Goal: Information Seeking & Learning: Find contact information

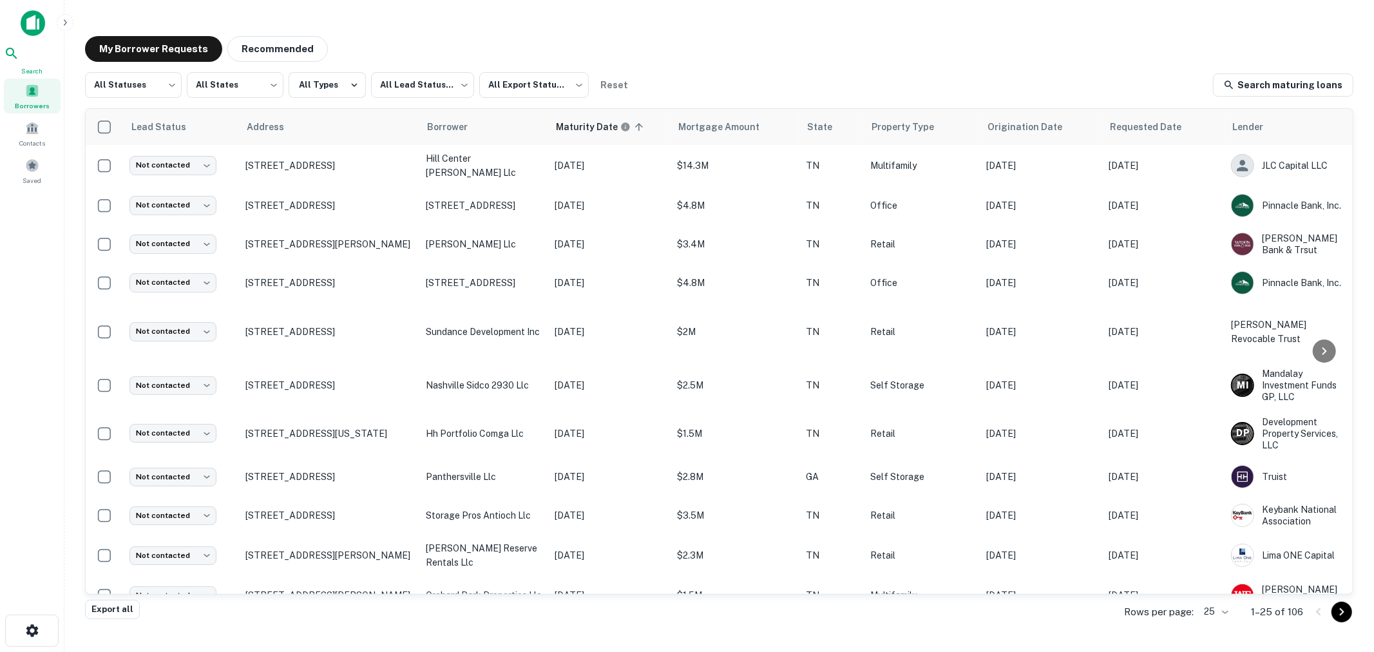
click at [19, 54] on icon at bounding box center [11, 53] width 15 height 15
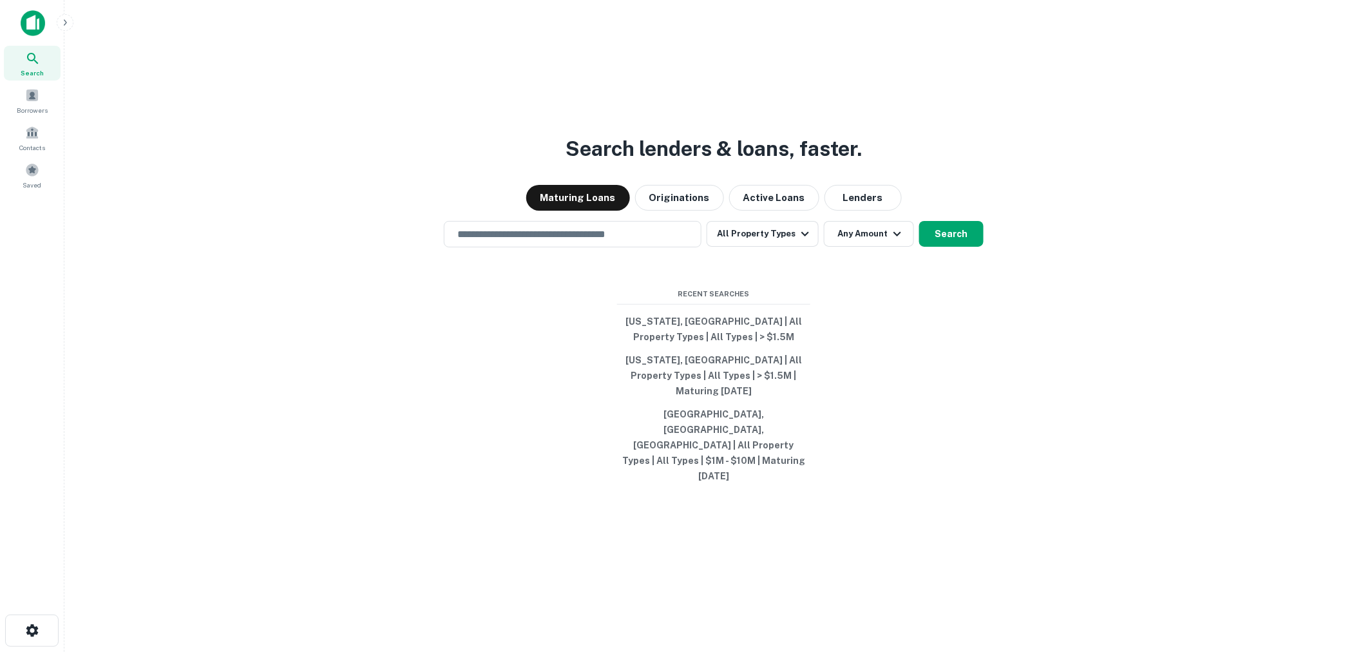
click at [848, 211] on button "Lenders" at bounding box center [863, 198] width 77 height 26
click at [532, 242] on input "text" at bounding box center [573, 234] width 246 height 15
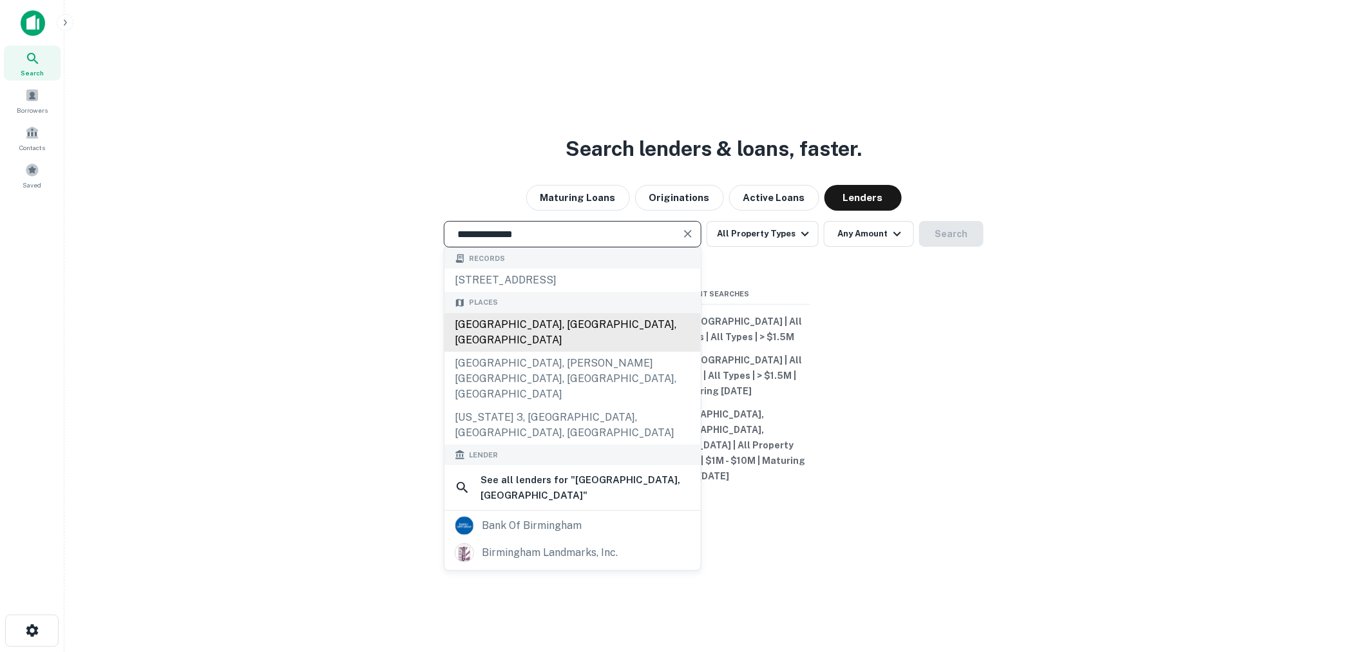
click at [522, 352] on div "Birmingham, AL, USA" at bounding box center [573, 332] width 256 height 39
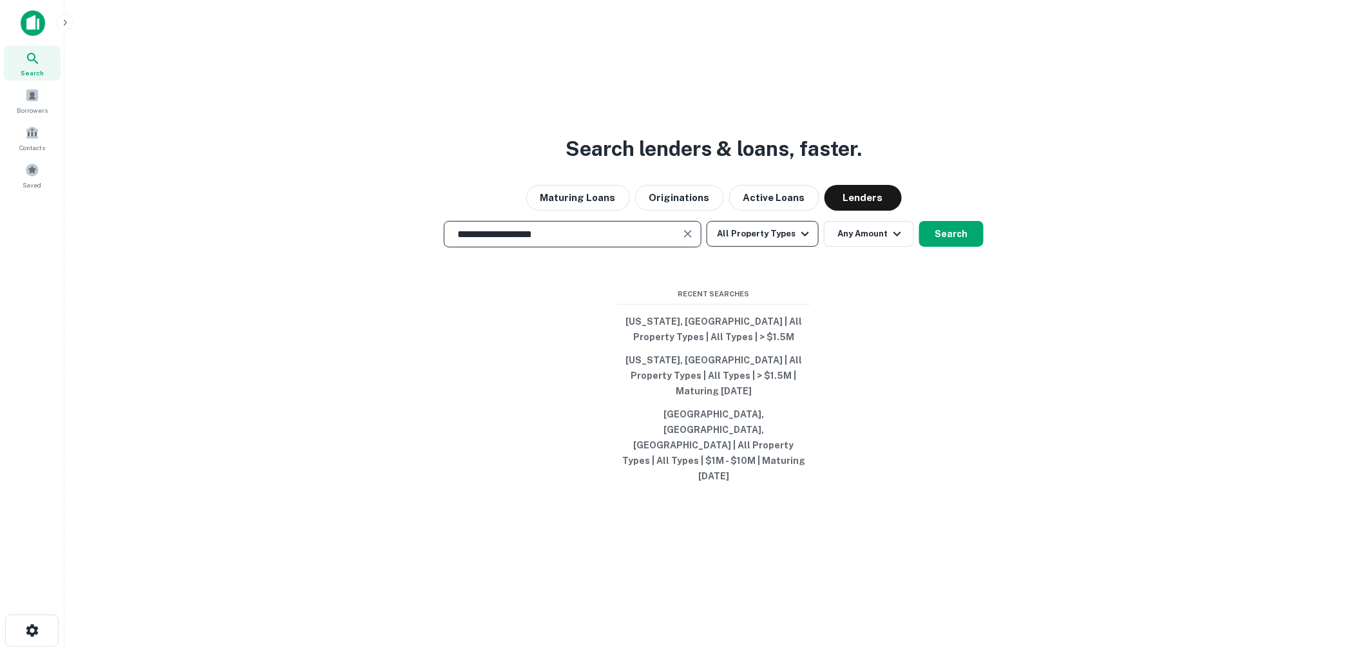
type input "**********"
click at [768, 247] on button "All Property Types" at bounding box center [763, 234] width 112 height 26
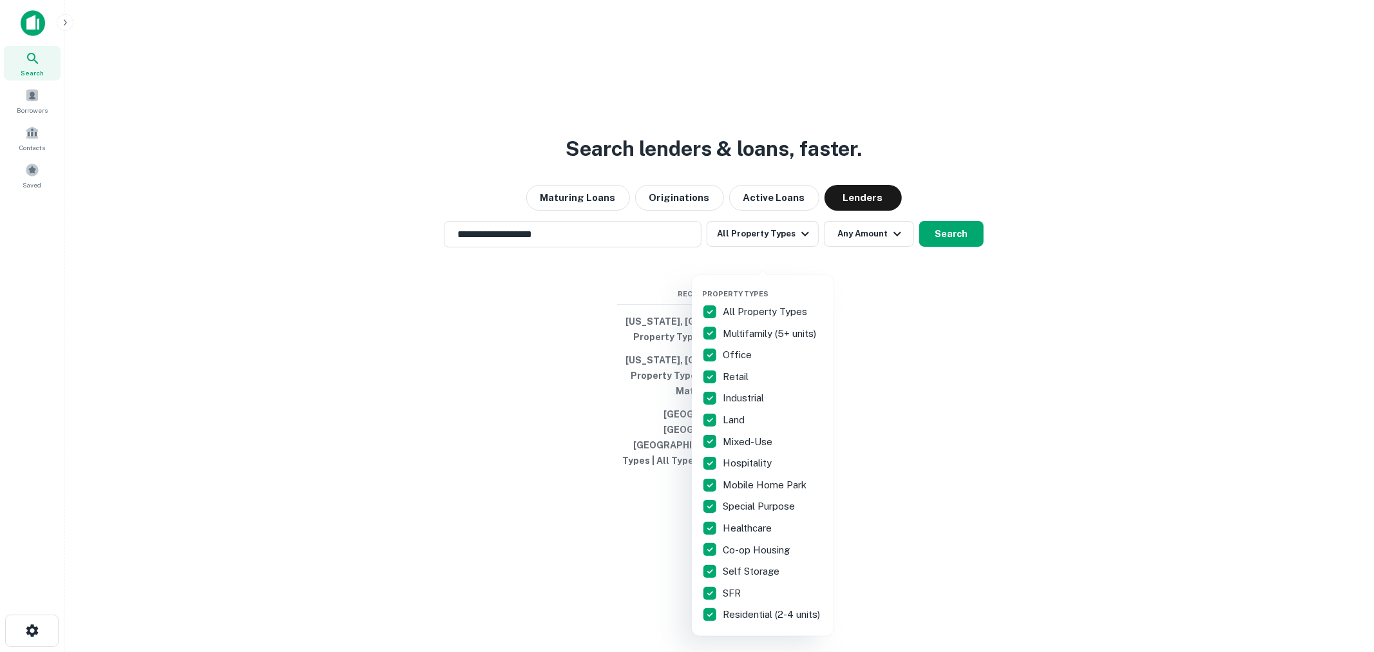
click at [748, 309] on p "All Property Types" at bounding box center [766, 311] width 87 height 15
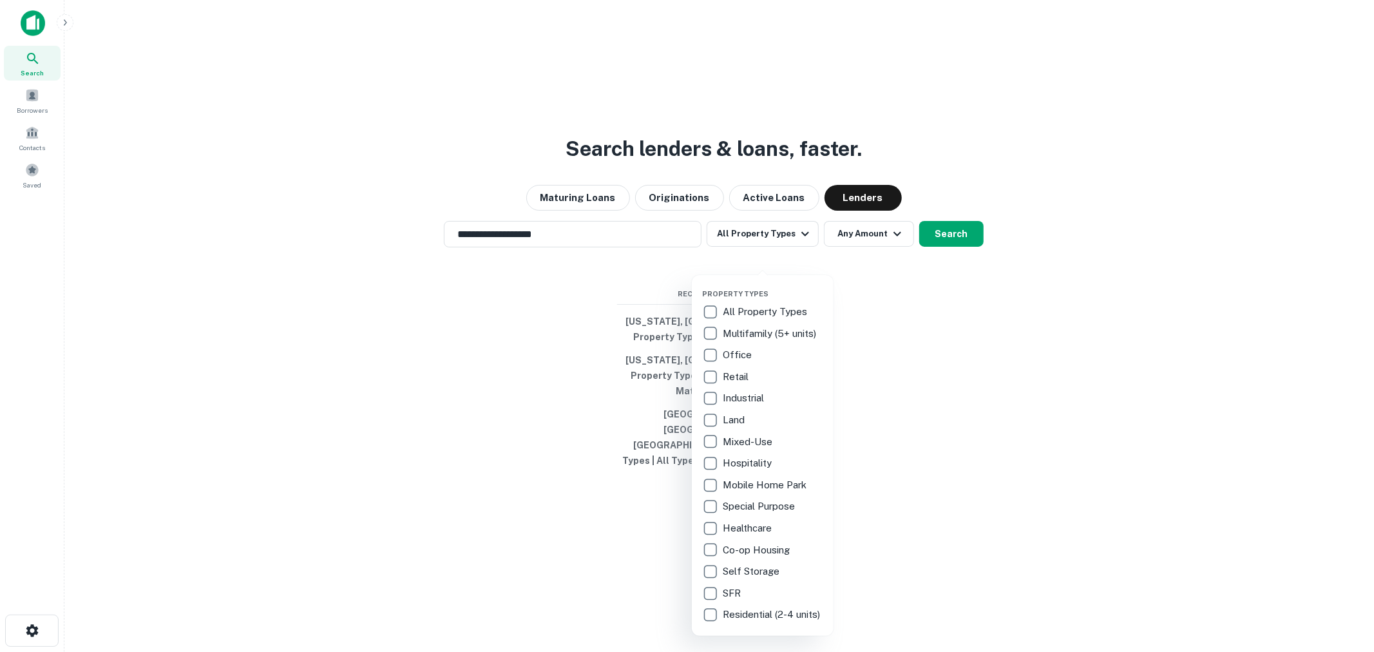
click at [737, 351] on p "Office" at bounding box center [739, 354] width 32 height 15
click at [738, 527] on p "Healthcare" at bounding box center [749, 528] width 52 height 15
click at [776, 260] on div at bounding box center [687, 326] width 1374 height 652
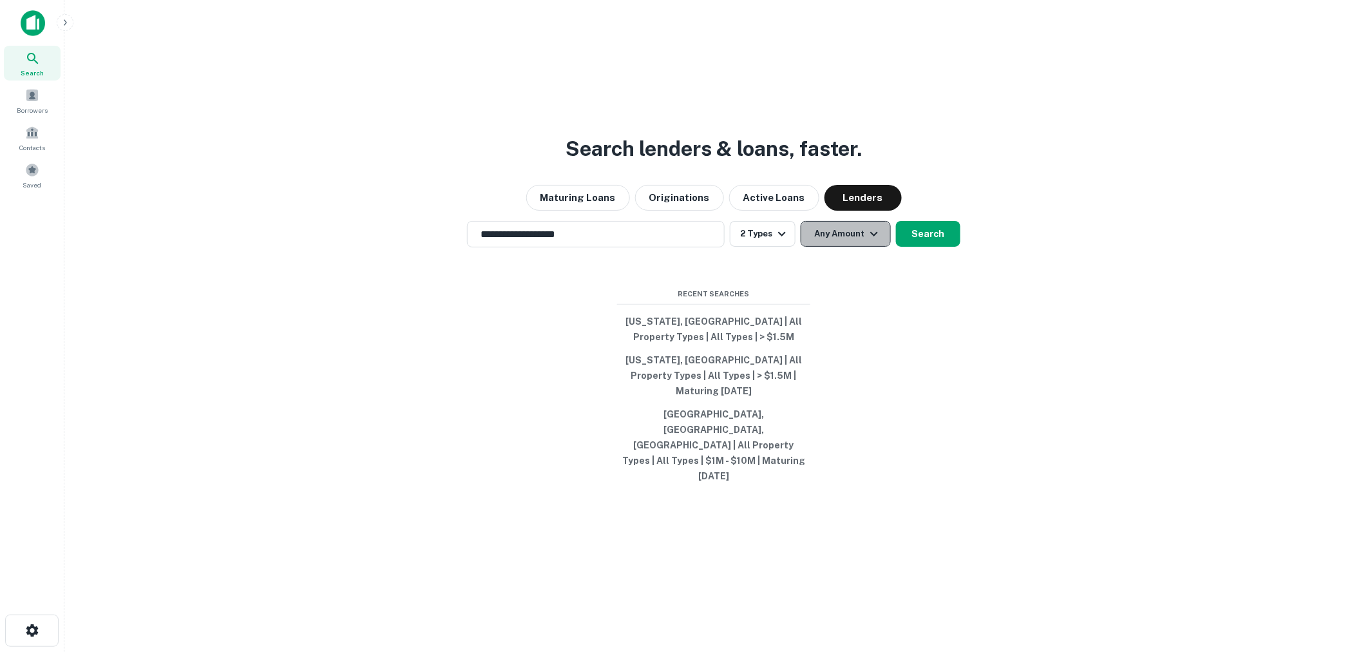
click at [838, 247] on button "Any Amount" at bounding box center [846, 234] width 90 height 26
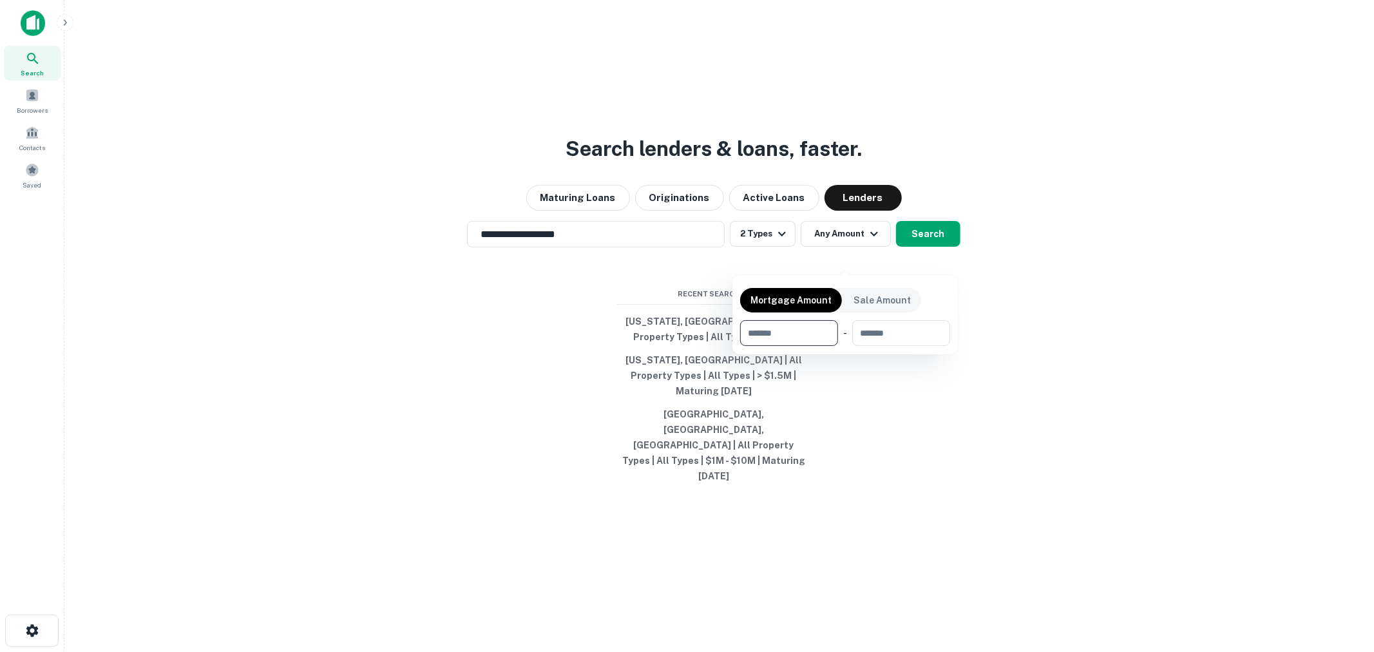
click at [789, 333] on input "number" at bounding box center [784, 333] width 89 height 26
type input "*******"
click at [923, 256] on div at bounding box center [687, 326] width 1374 height 652
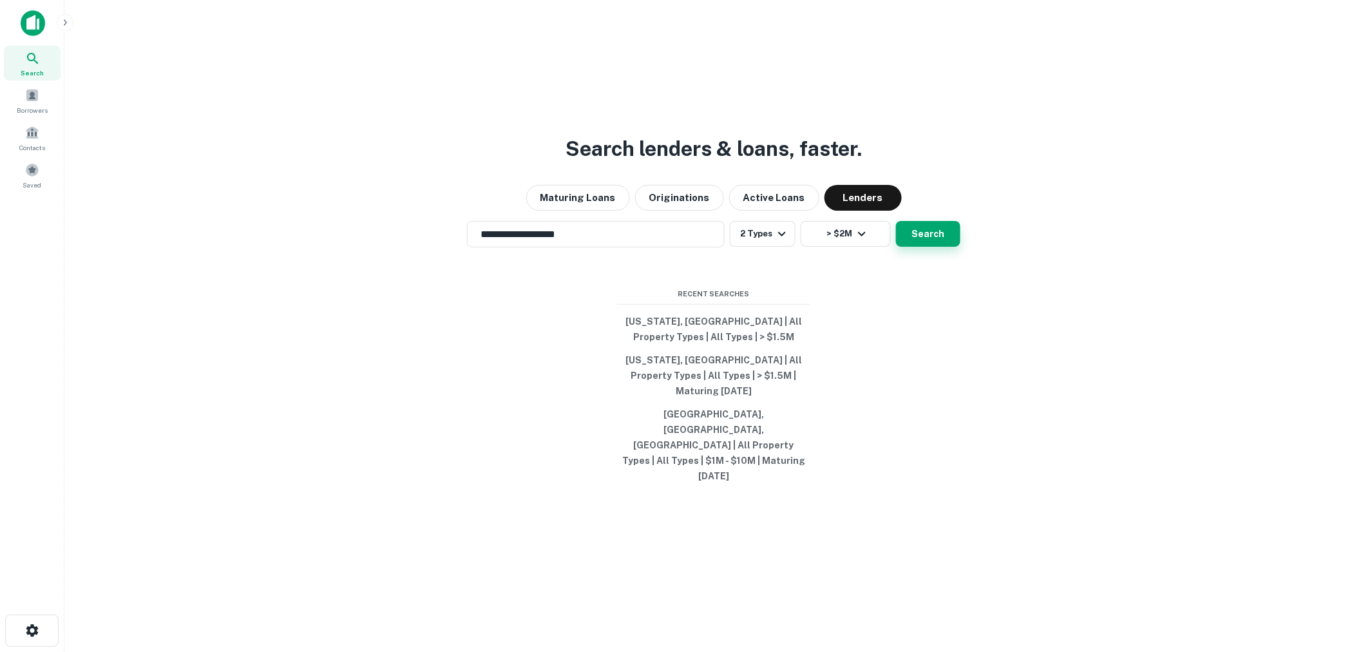
click at [923, 247] on button "Search" at bounding box center [928, 234] width 64 height 26
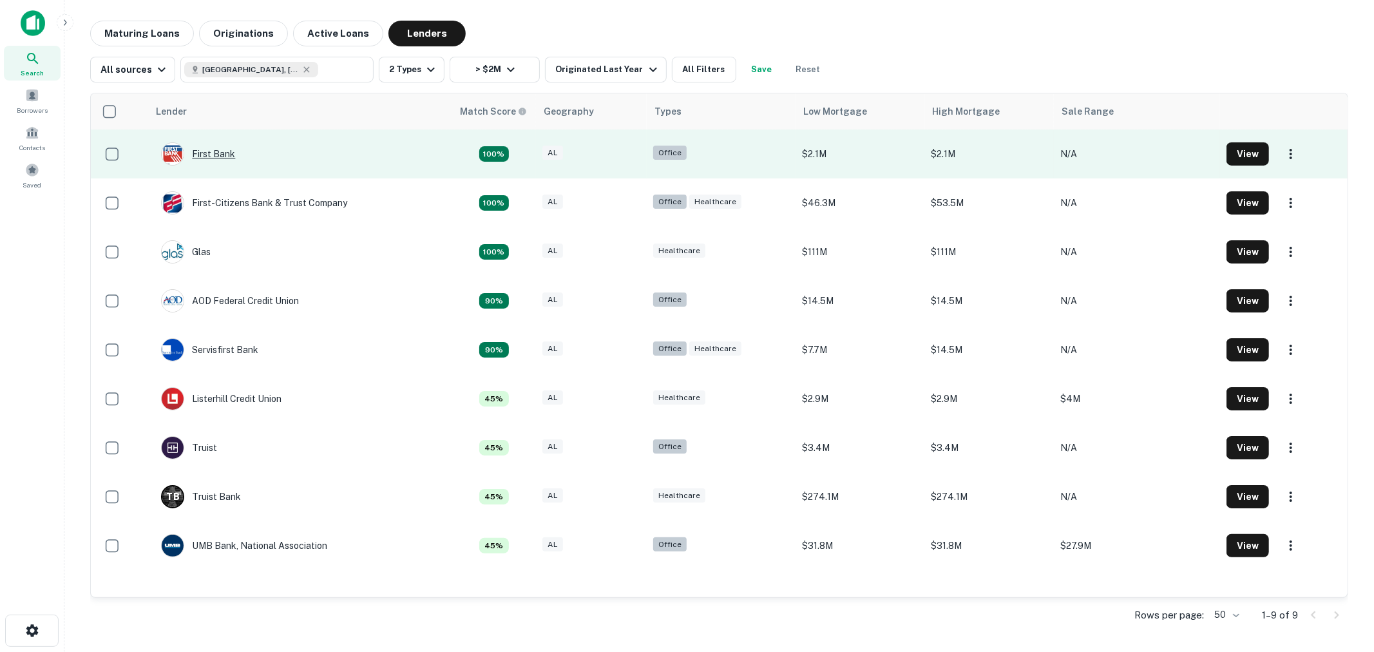
drag, startPoint x: 216, startPoint y: 150, endPoint x: 215, endPoint y: 158, distance: 7.8
click at [217, 150] on div "First Bank" at bounding box center [198, 153] width 74 height 23
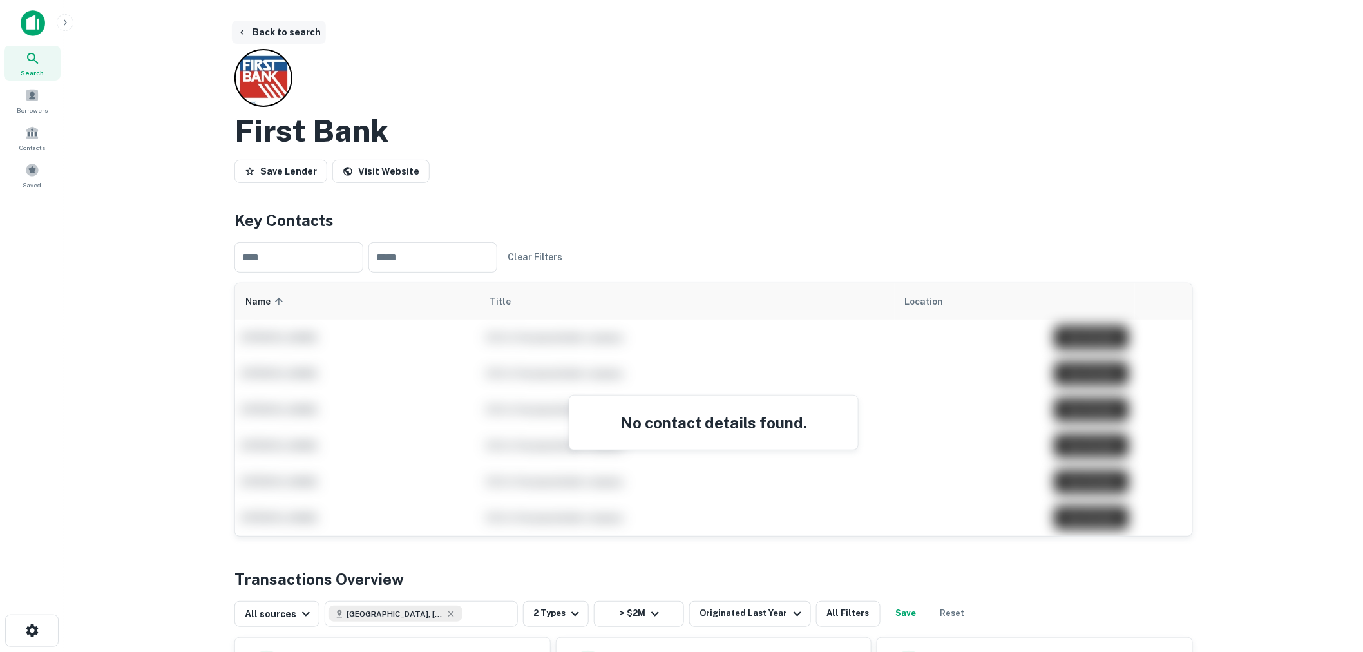
click at [274, 31] on button "Back to search" at bounding box center [279, 32] width 94 height 23
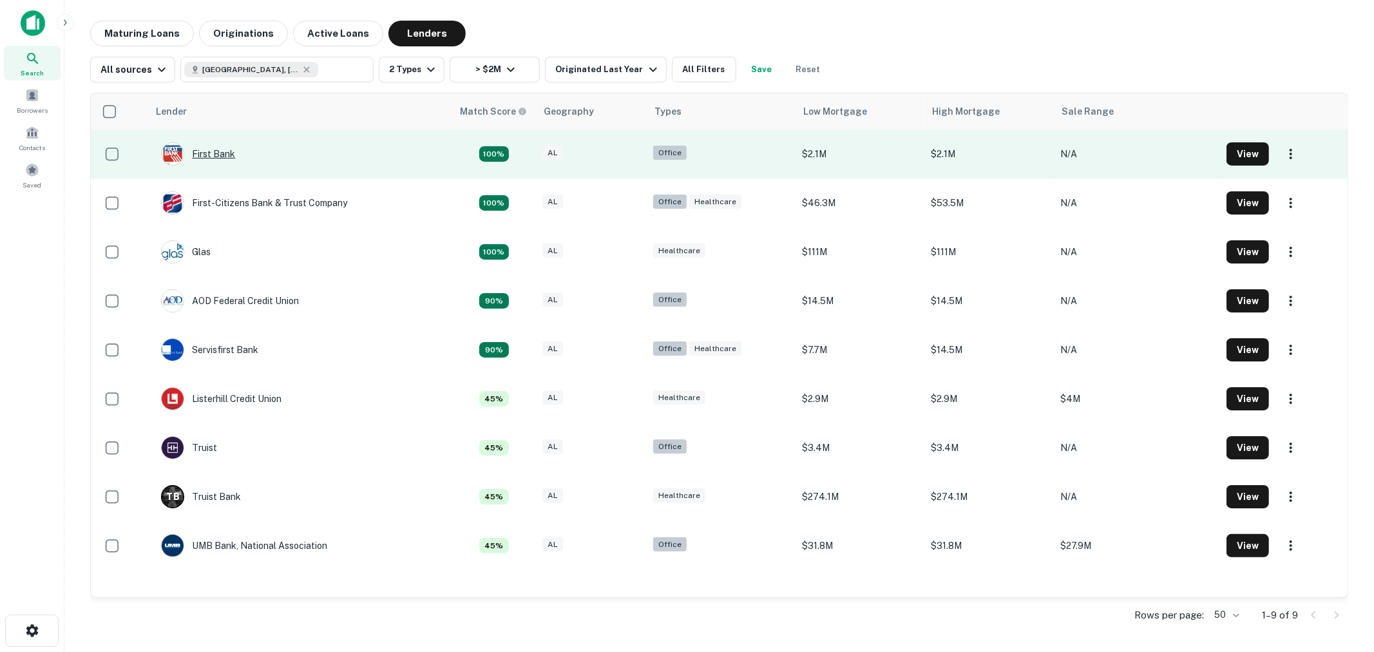
click at [208, 151] on div "First Bank" at bounding box center [198, 153] width 74 height 23
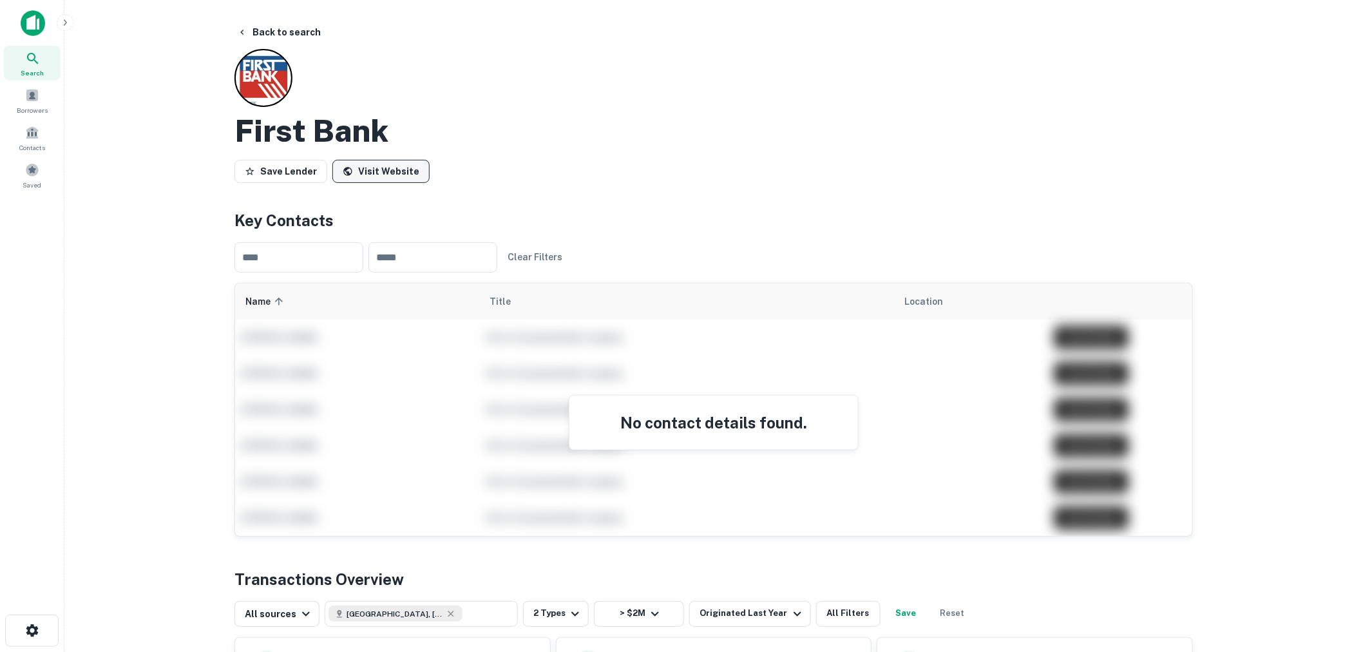
click at [388, 172] on link "Visit Website" at bounding box center [380, 171] width 97 height 23
click at [274, 28] on button "Back to search" at bounding box center [279, 32] width 94 height 23
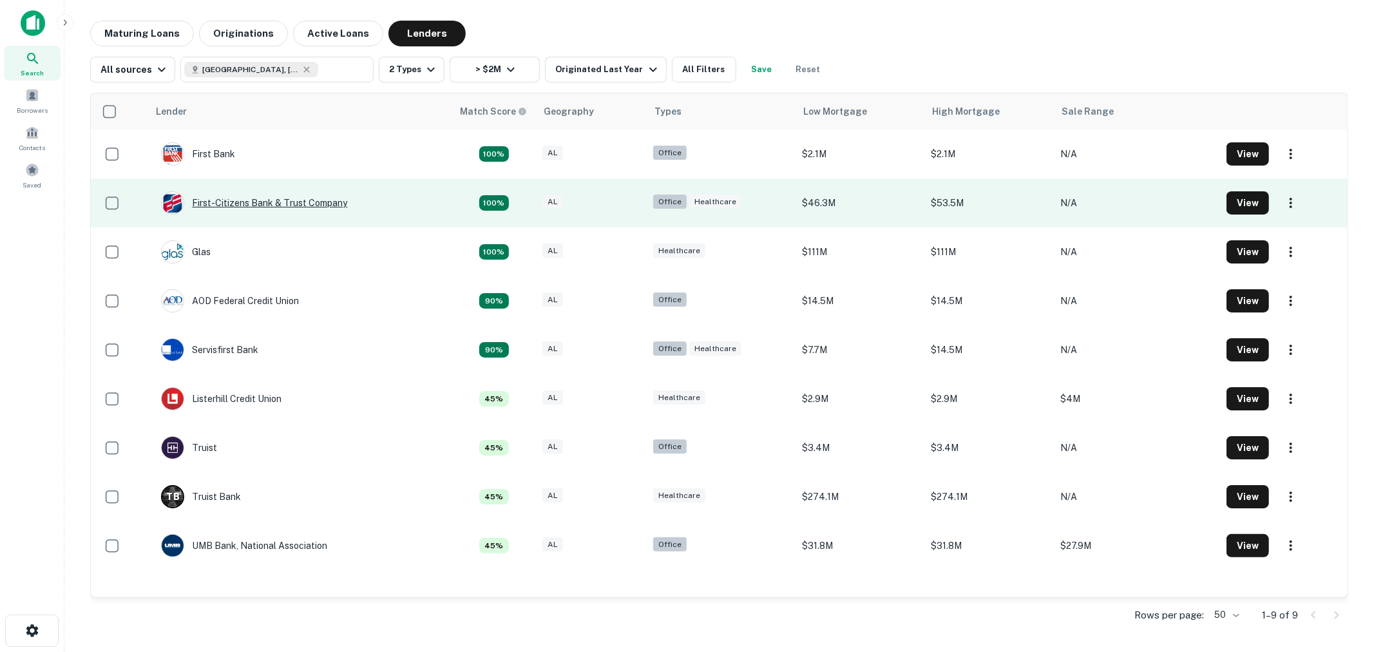
click at [274, 209] on div "First-citizens Bank & Trust Company" at bounding box center [254, 202] width 186 height 23
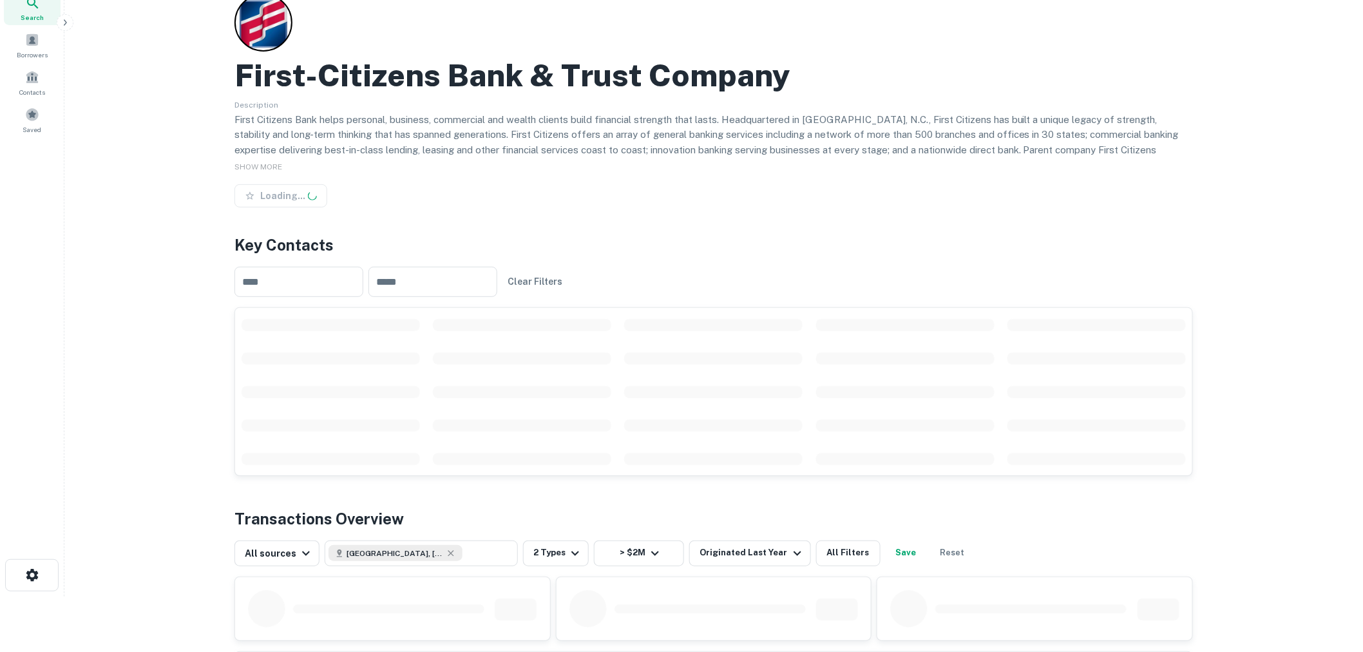
scroll to position [143, 0]
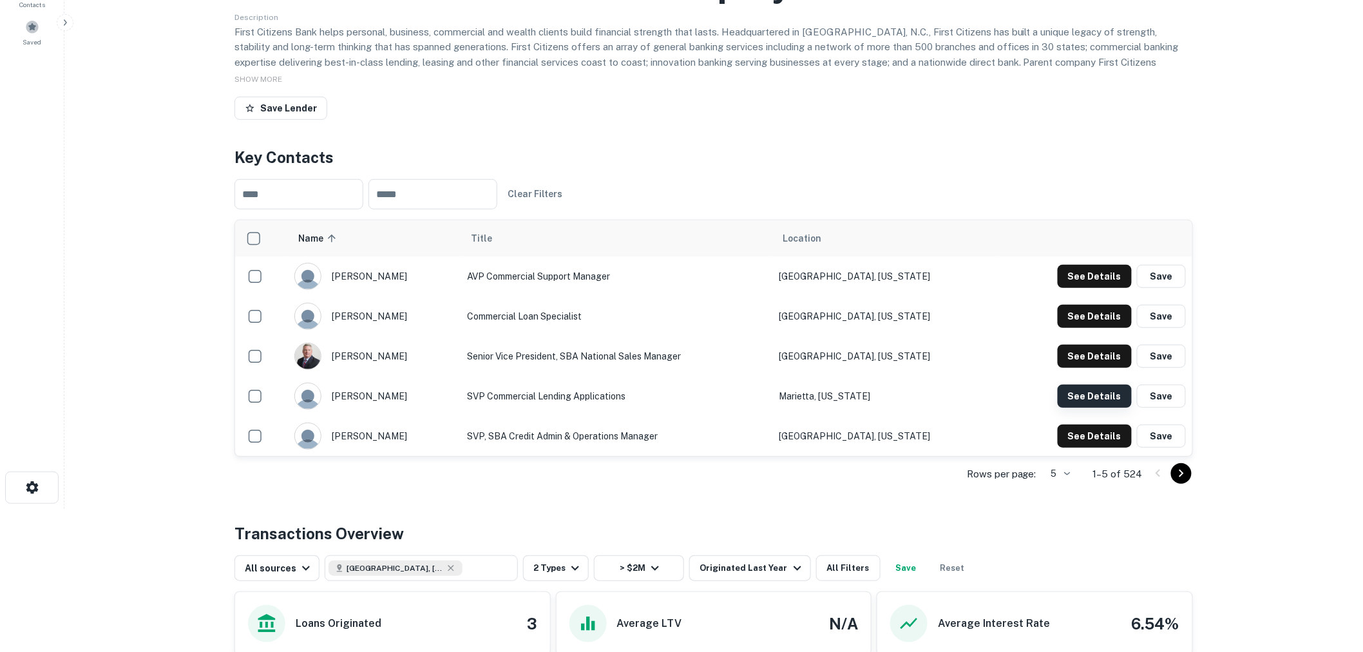
click at [1090, 398] on button "See Details" at bounding box center [1095, 396] width 74 height 23
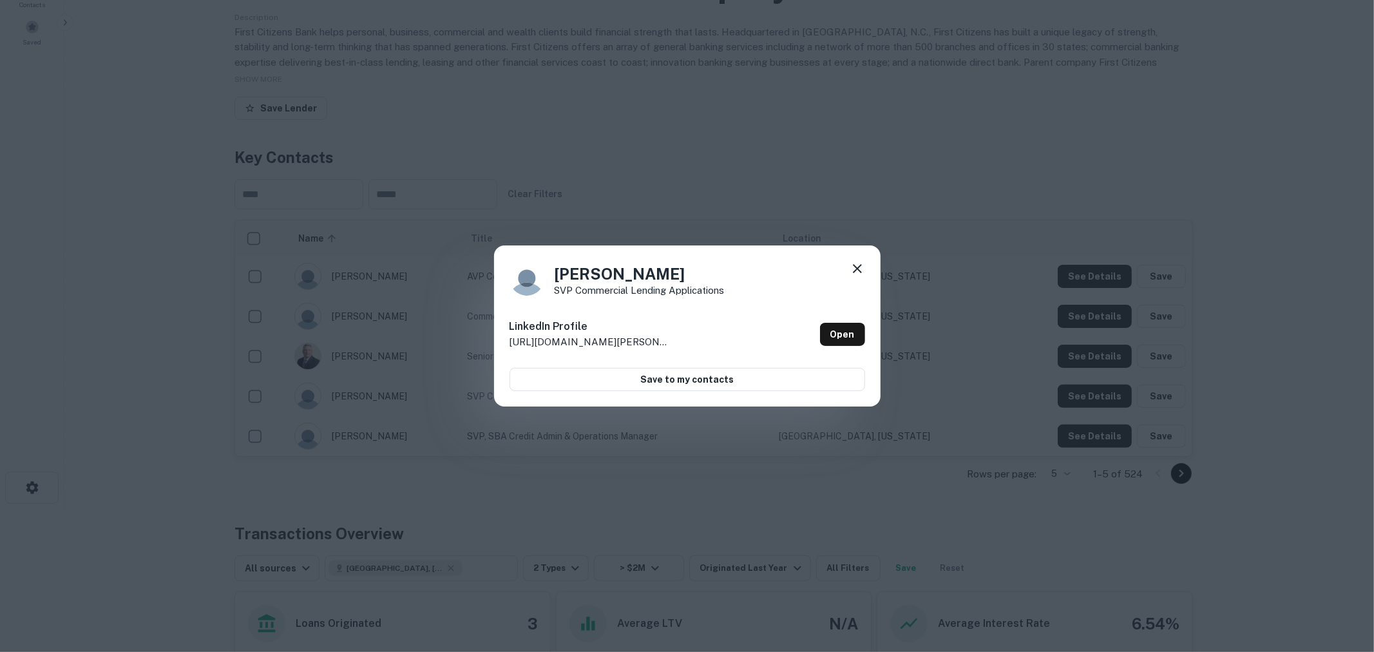
click at [859, 273] on icon at bounding box center [857, 268] width 15 height 15
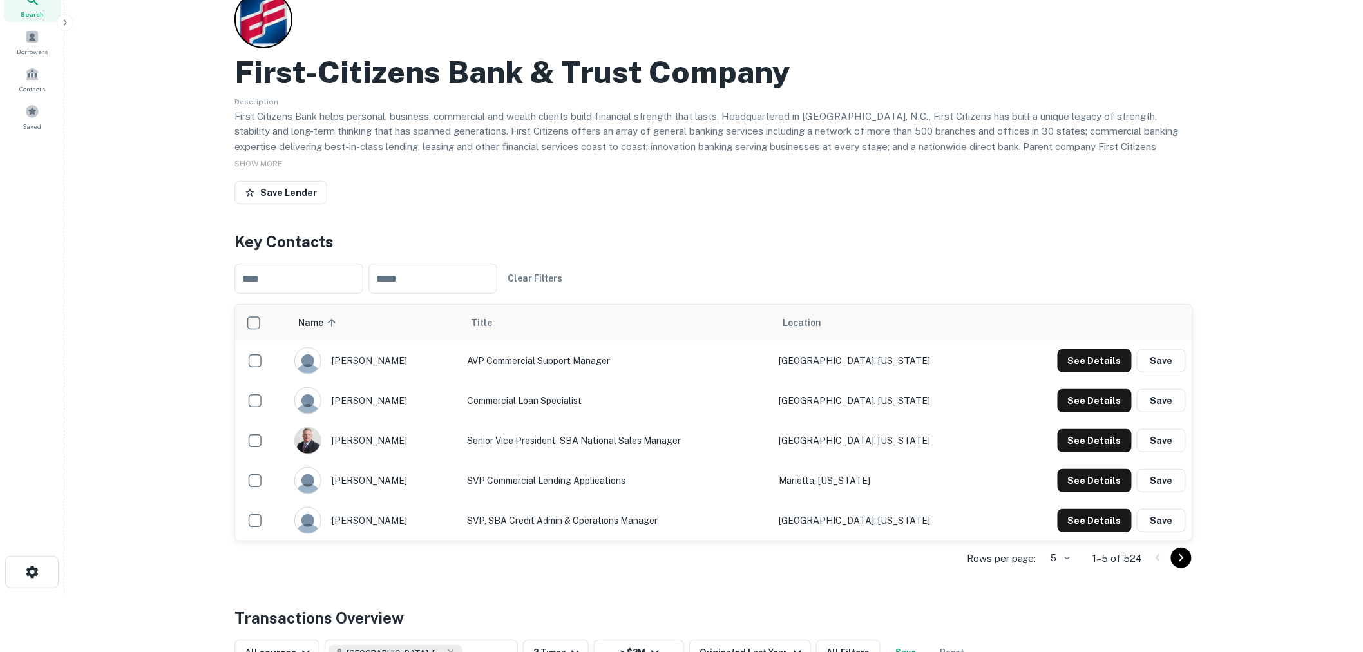
scroll to position [0, 0]
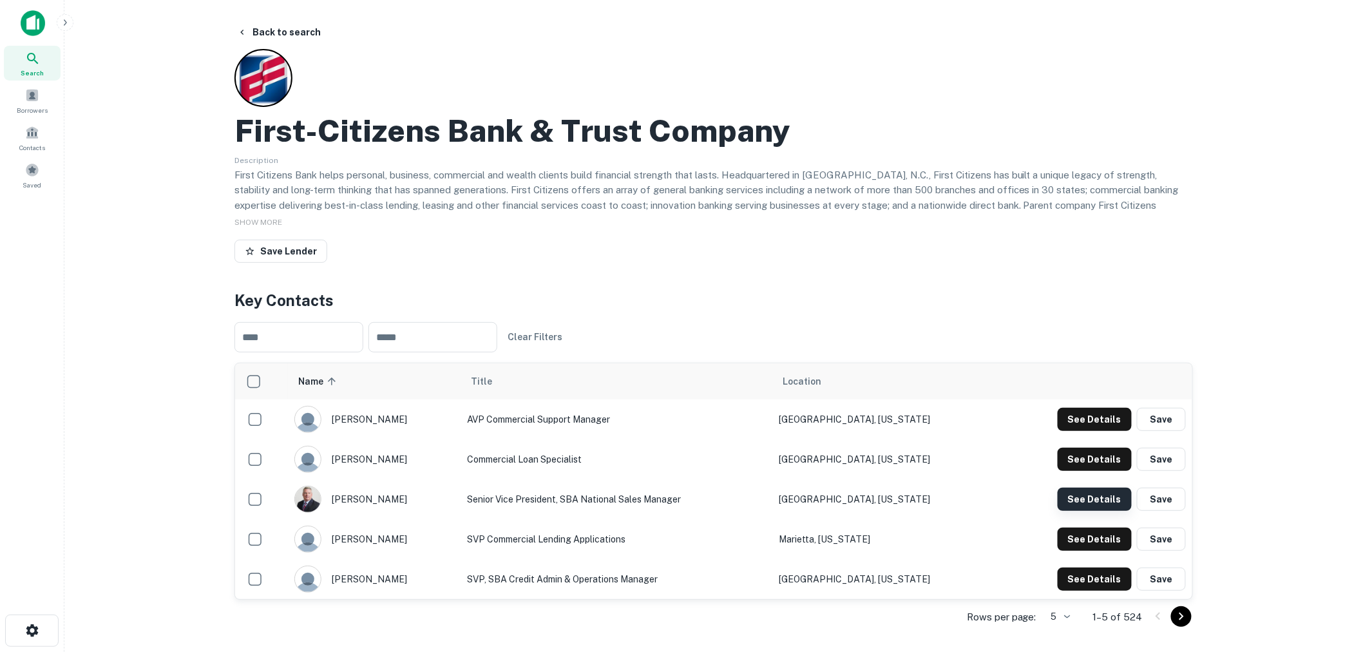
click at [1090, 496] on button "See Details" at bounding box center [1095, 499] width 74 height 23
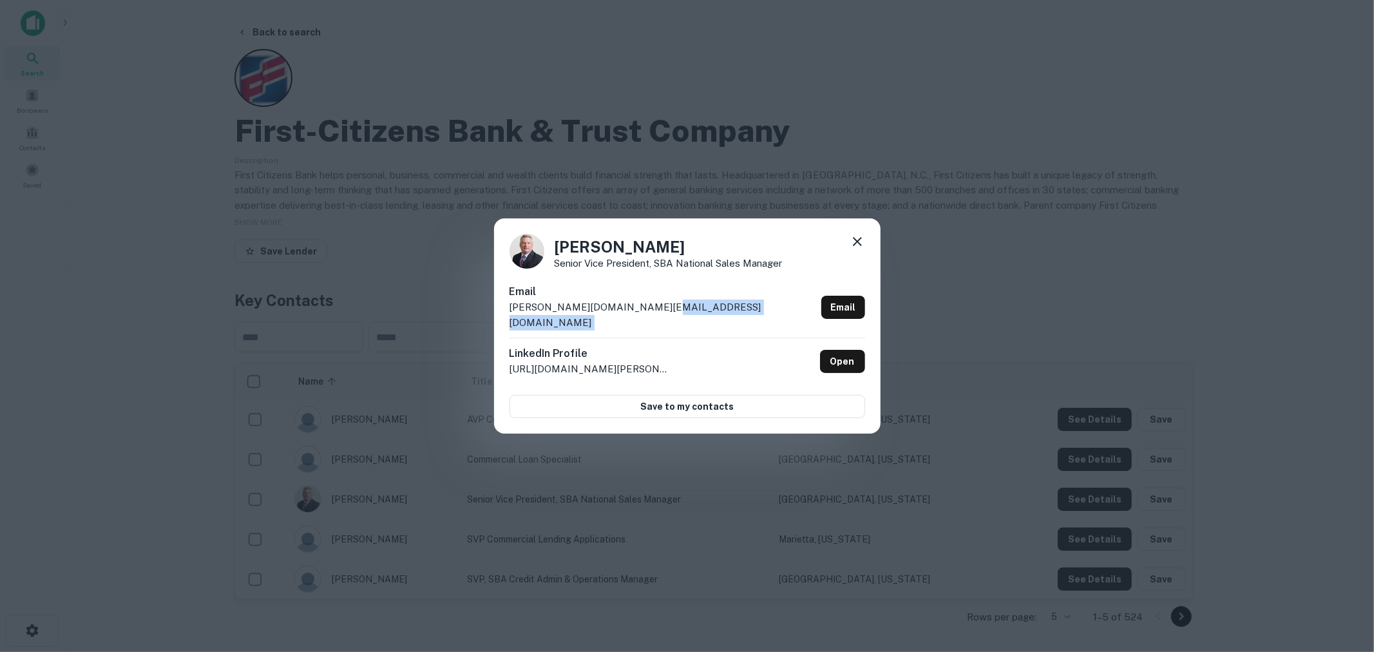
drag, startPoint x: 671, startPoint y: 316, endPoint x: 273, endPoint y: 332, distance: 399.1
click at [273, 332] on div "Alan Black Senior Vice President, SBA National Sales Manager Email alan.black@f…" at bounding box center [687, 326] width 1374 height 652
click at [291, 335] on div "Alan Black Senior Vice President, SBA National Sales Manager Email alan.black@f…" at bounding box center [687, 326] width 1374 height 652
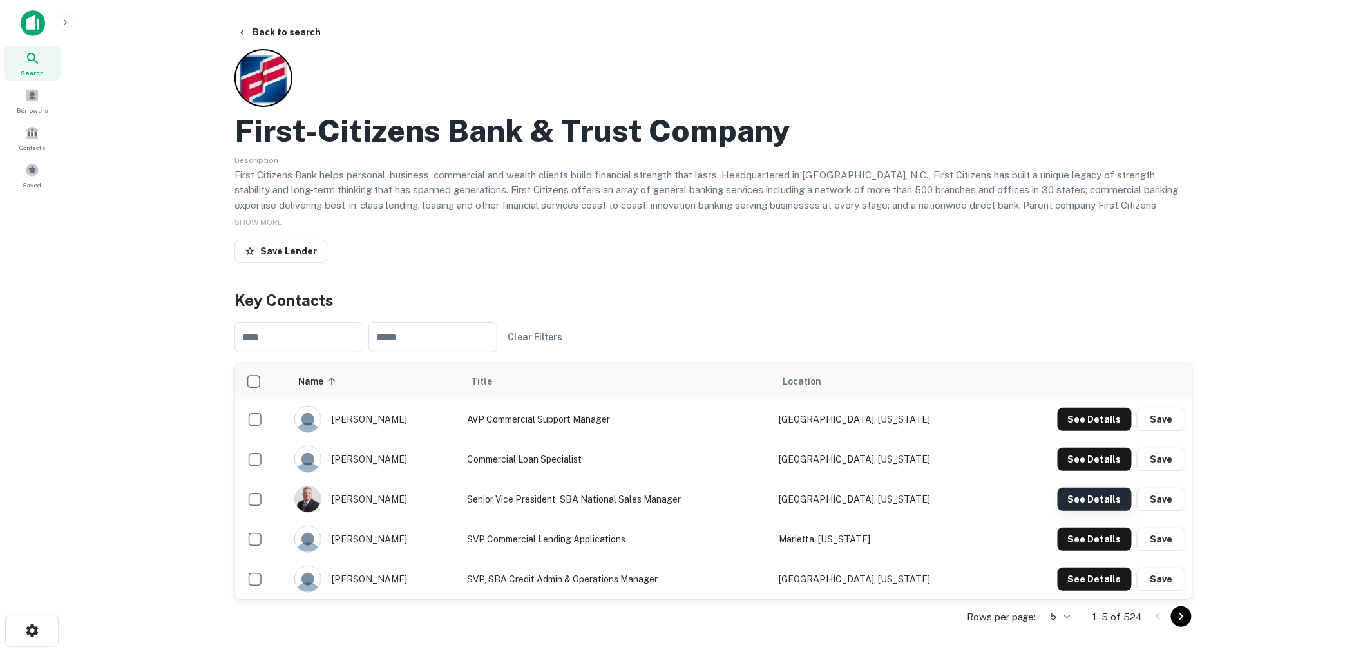
click at [1119, 497] on button "See Details" at bounding box center [1095, 499] width 74 height 23
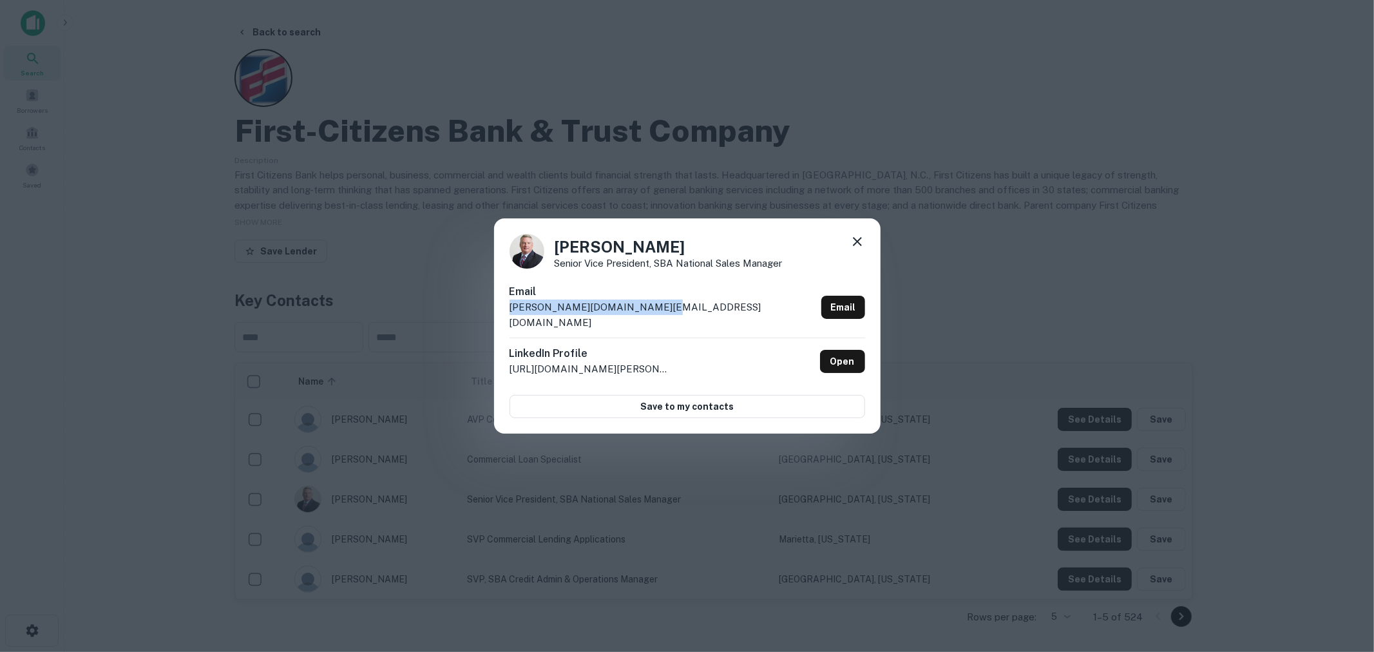
drag, startPoint x: 654, startPoint y: 318, endPoint x: 435, endPoint y: 321, distance: 219.1
click at [435, 321] on div "Alan Black Senior Vice President, SBA National Sales Manager Email alan.black@f…" at bounding box center [687, 326] width 1374 height 652
copy p "alan.black@firstcitizens.com"
click at [857, 249] on icon at bounding box center [857, 241] width 15 height 15
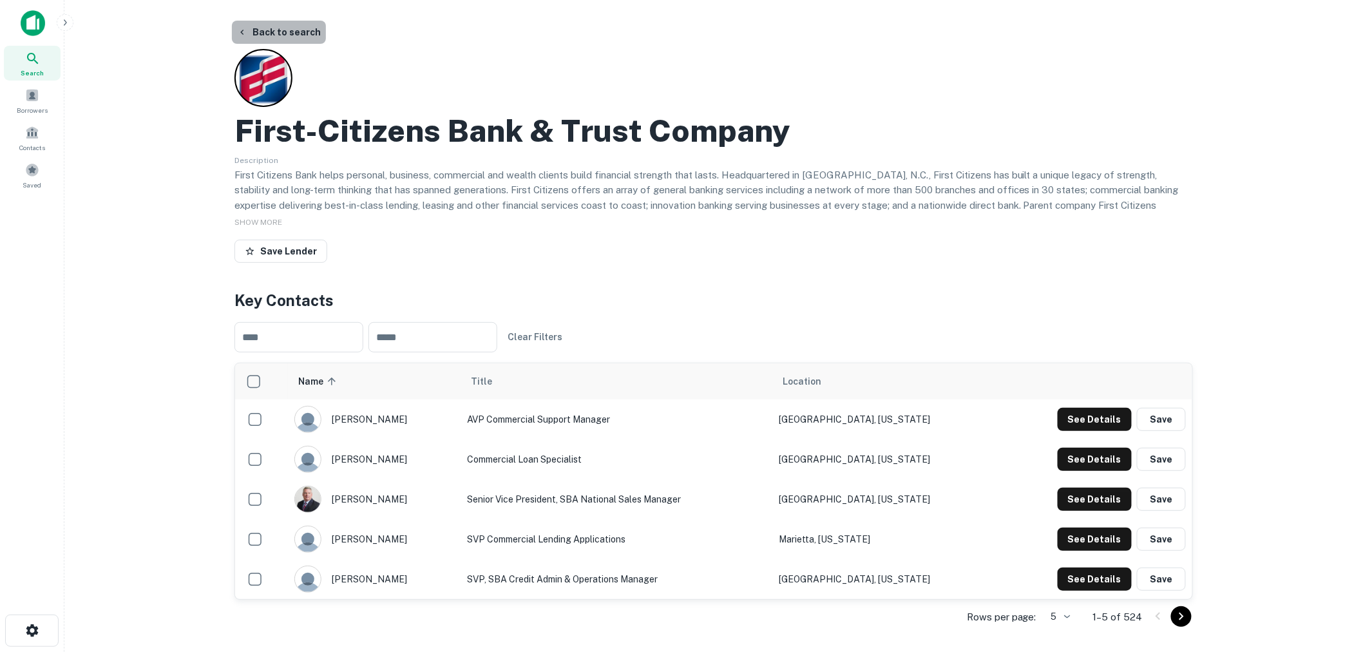
click at [298, 32] on button "Back to search" at bounding box center [279, 32] width 94 height 23
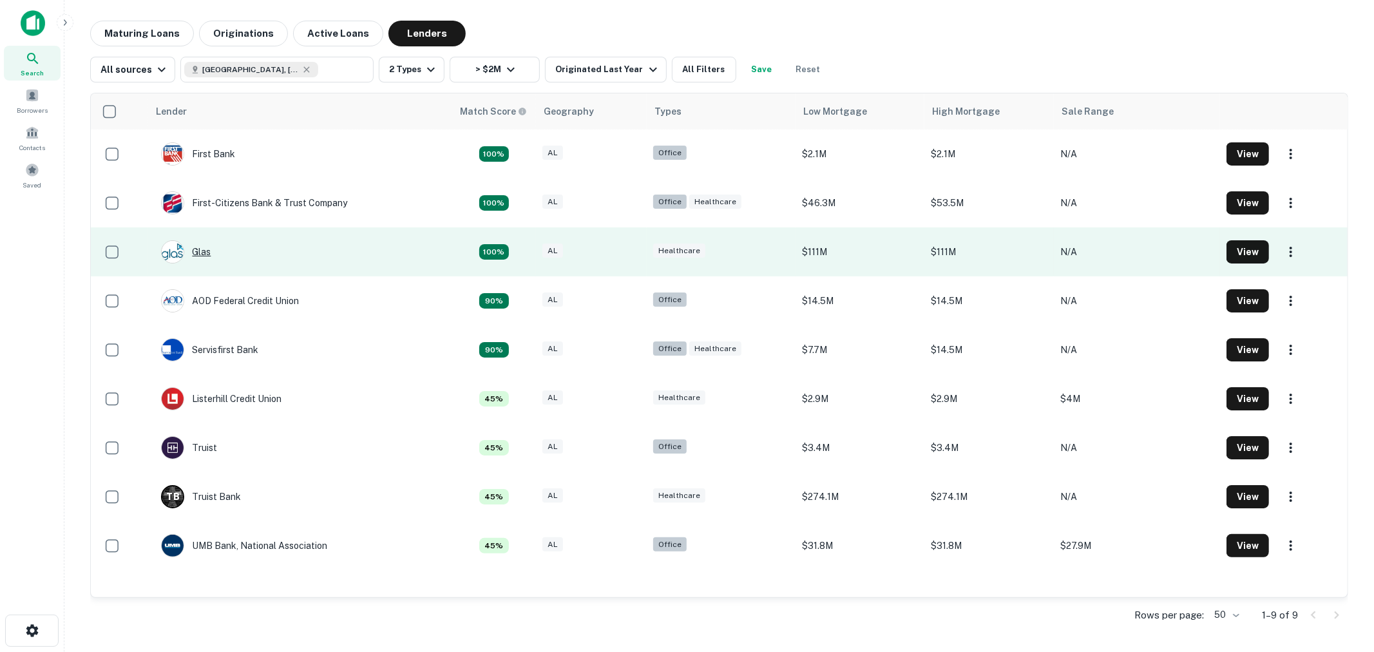
click at [201, 249] on div "Glas" at bounding box center [186, 251] width 50 height 23
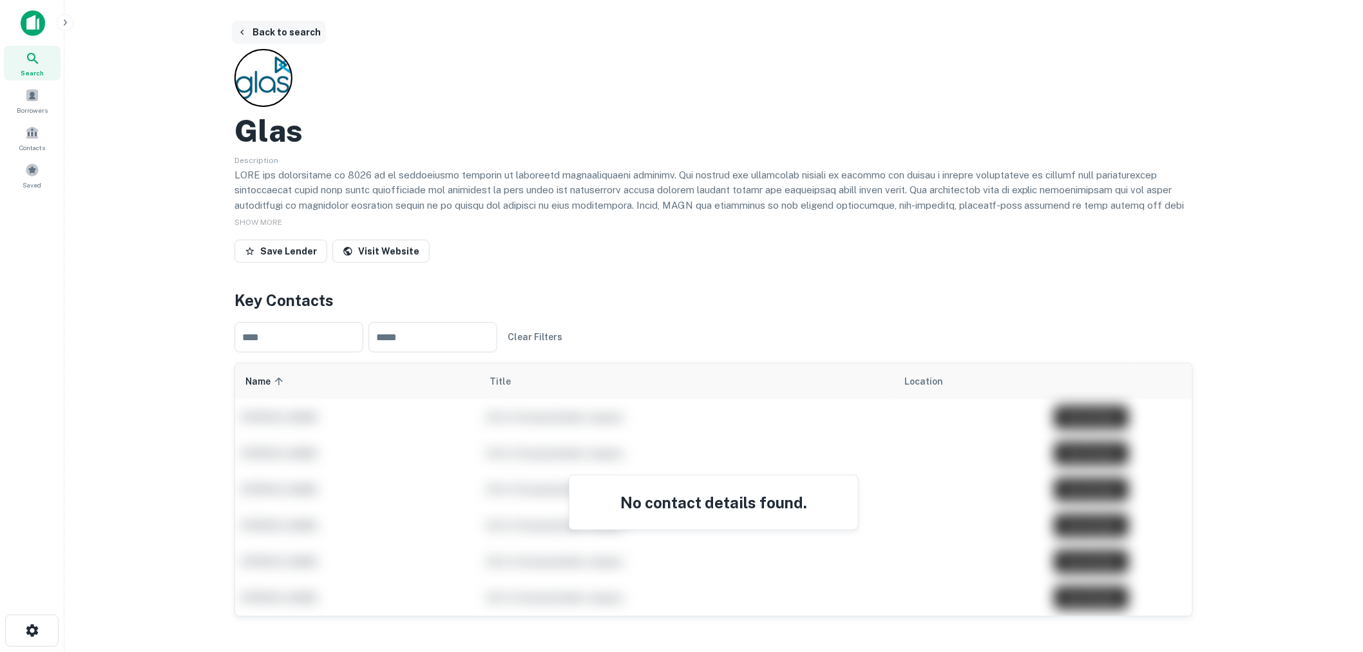
click at [294, 28] on button "Back to search" at bounding box center [279, 32] width 94 height 23
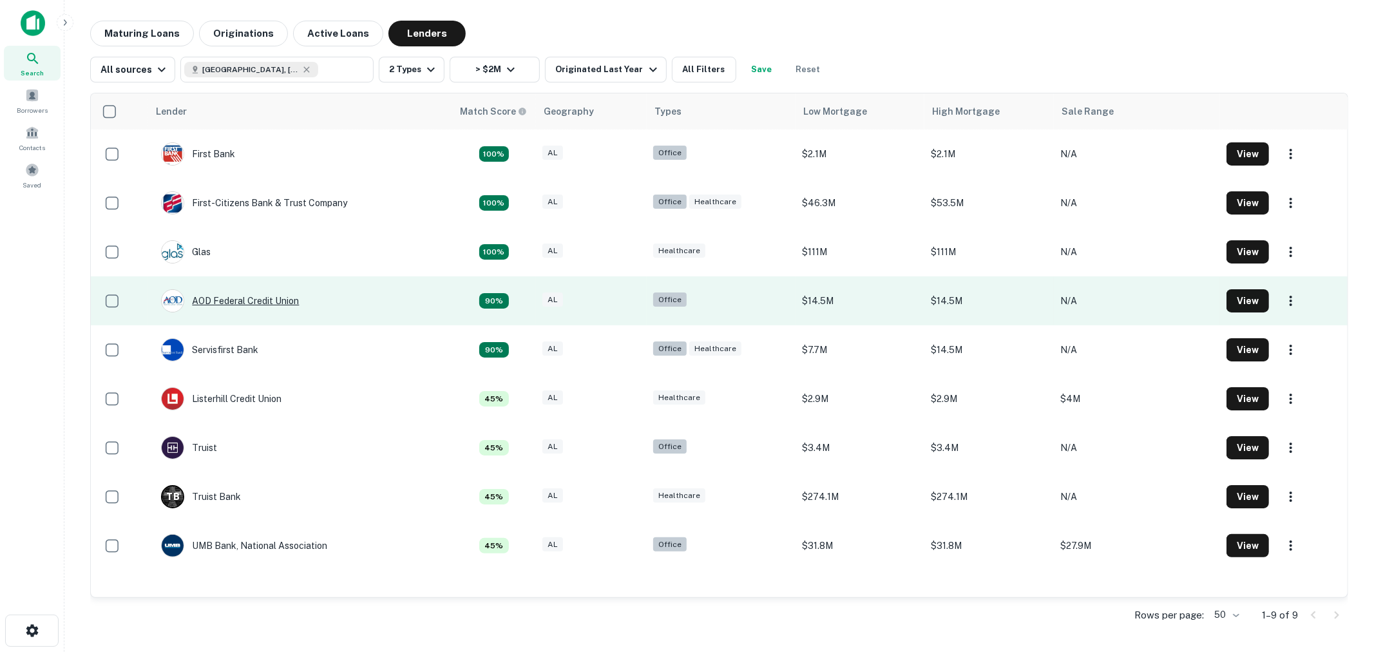
click at [220, 300] on div "AOD Federal Credit Union" at bounding box center [230, 300] width 138 height 23
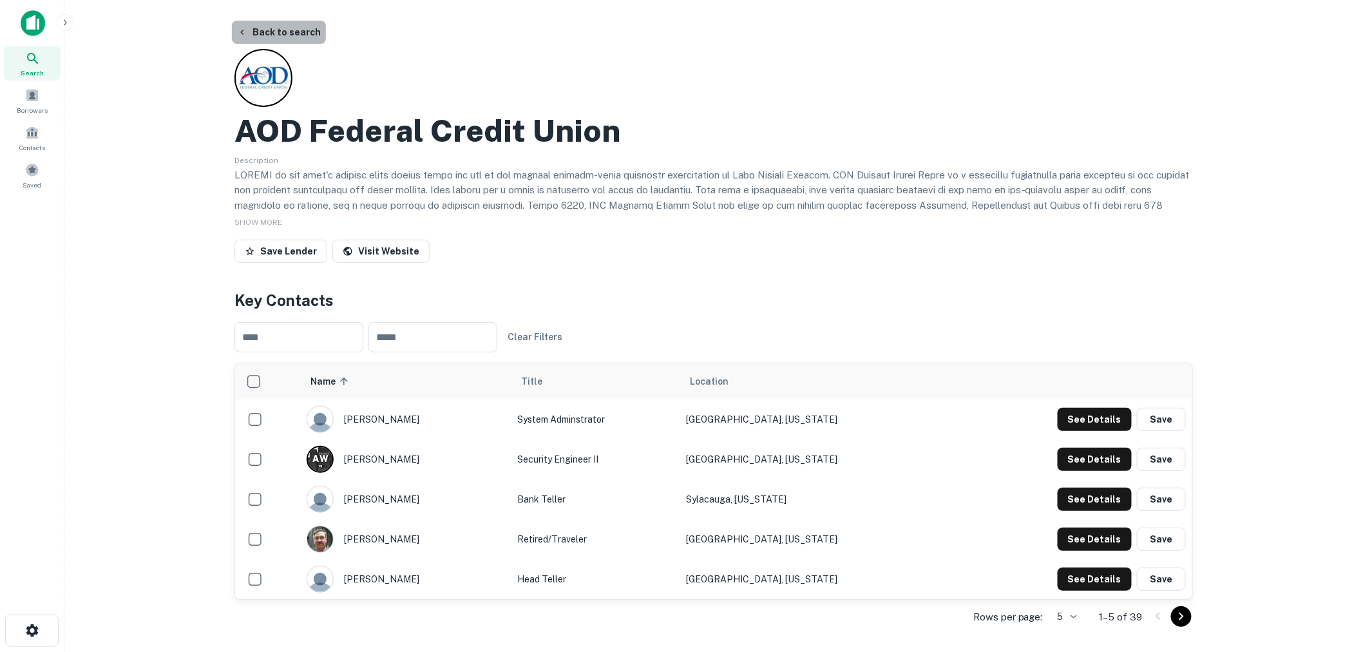
click at [291, 32] on button "Back to search" at bounding box center [279, 32] width 94 height 23
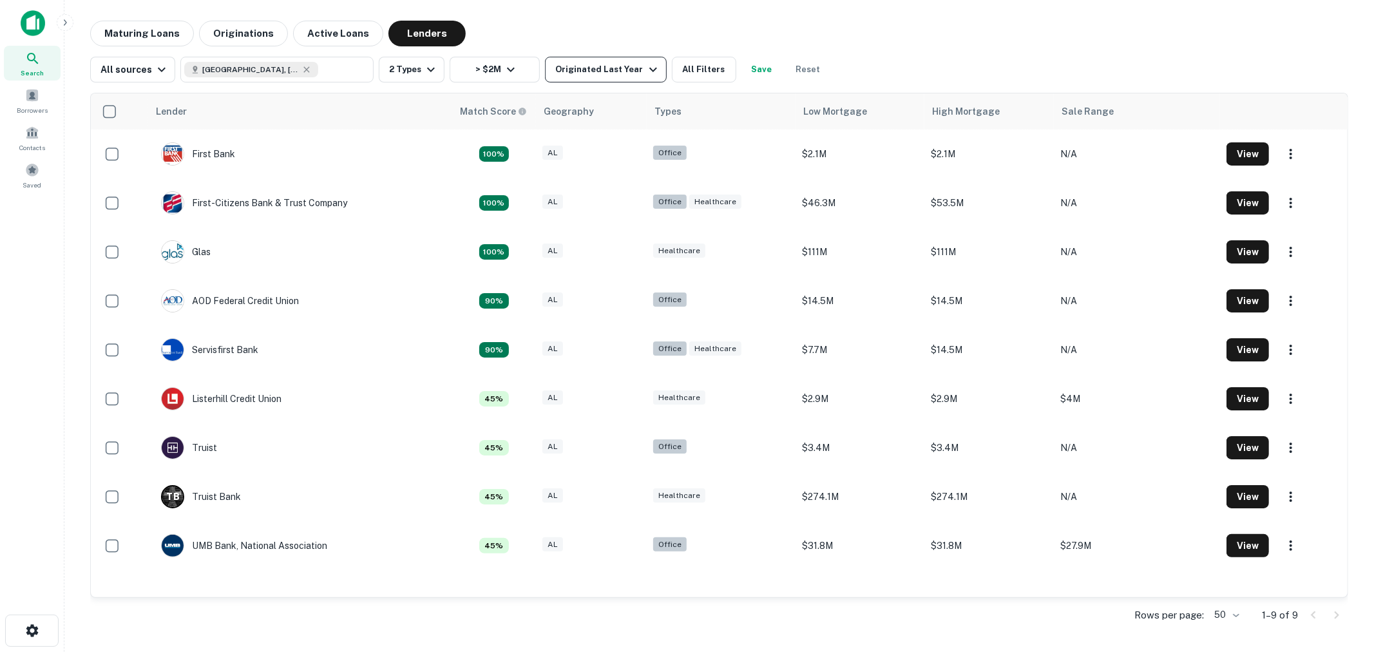
click at [589, 72] on div "Originated Last Year" at bounding box center [607, 69] width 105 height 15
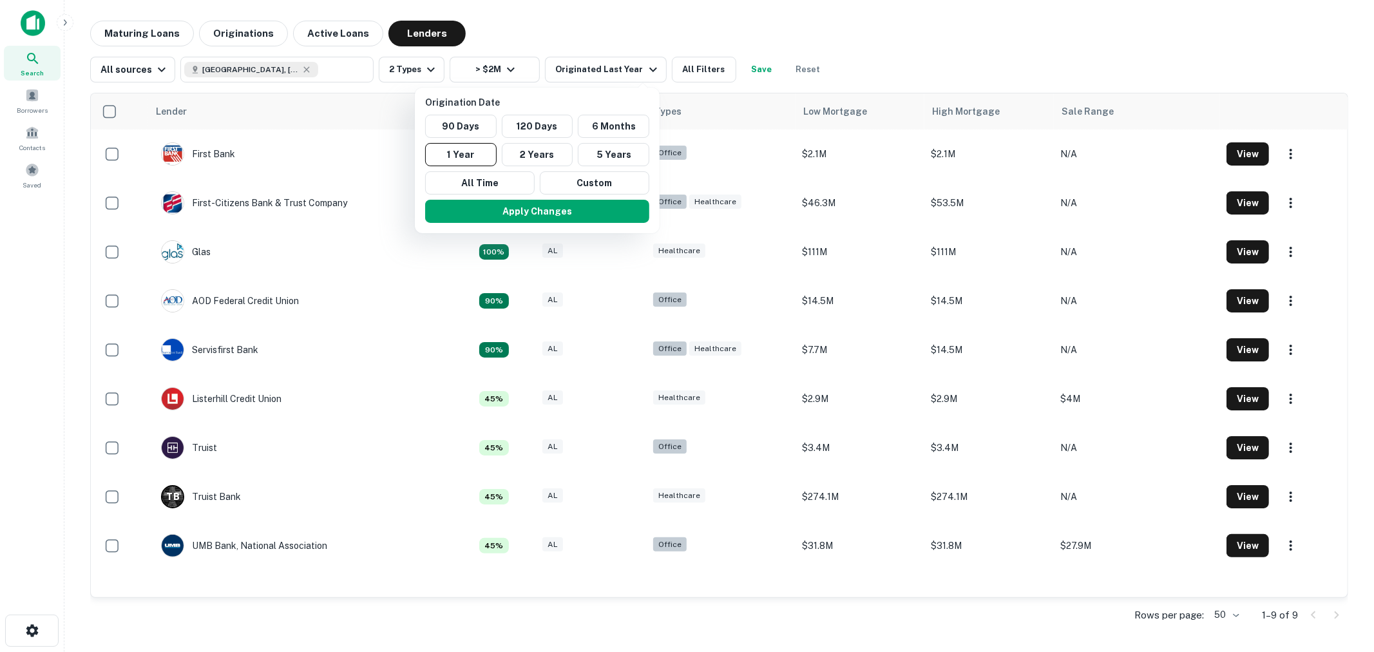
click at [808, 30] on div at bounding box center [687, 326] width 1374 height 652
